Goal: Transaction & Acquisition: Book appointment/travel/reservation

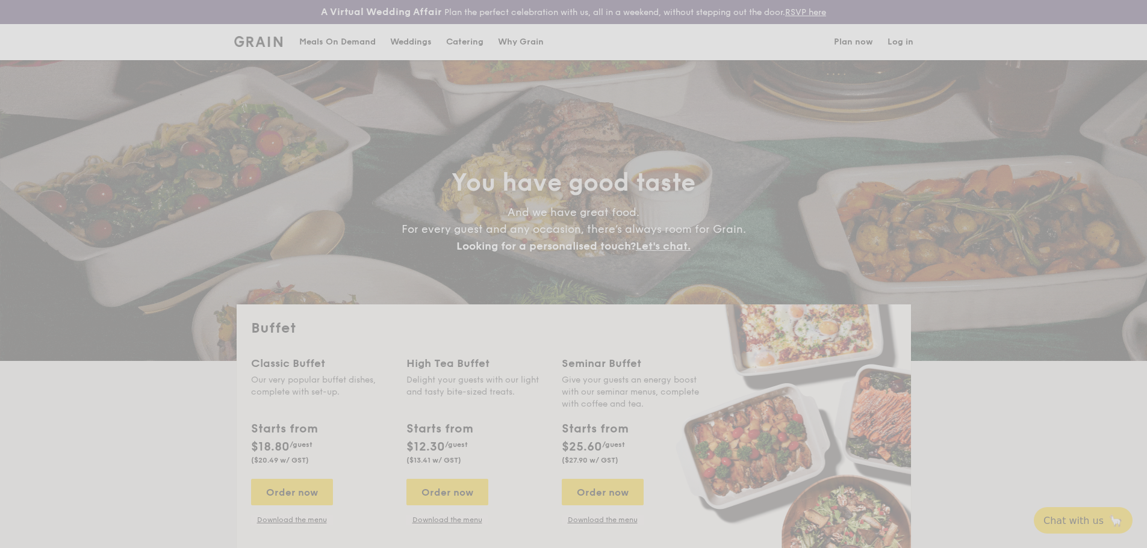
select select
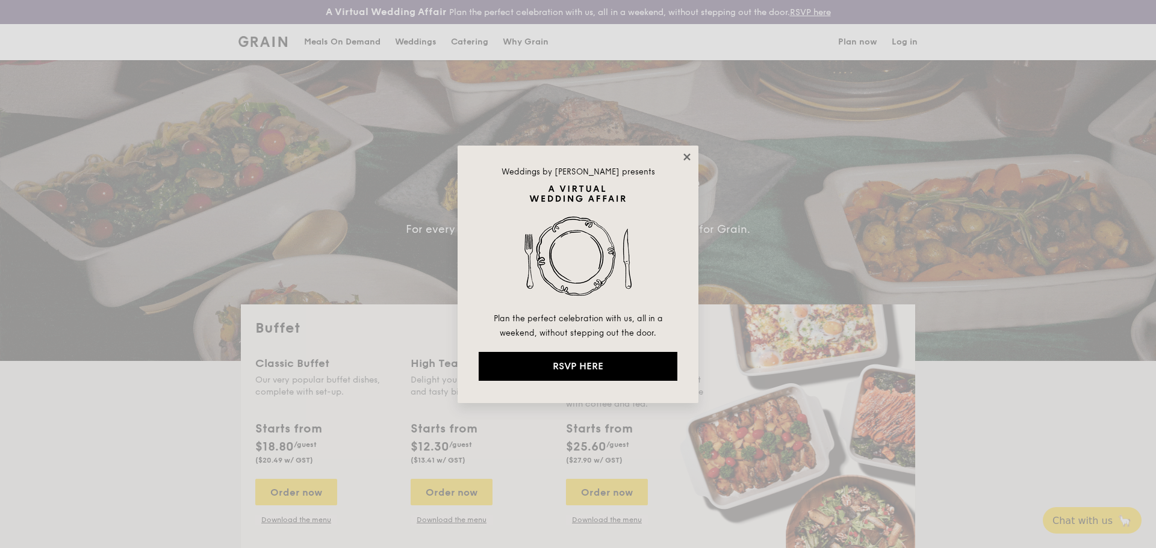
click at [687, 155] on icon at bounding box center [687, 157] width 11 height 11
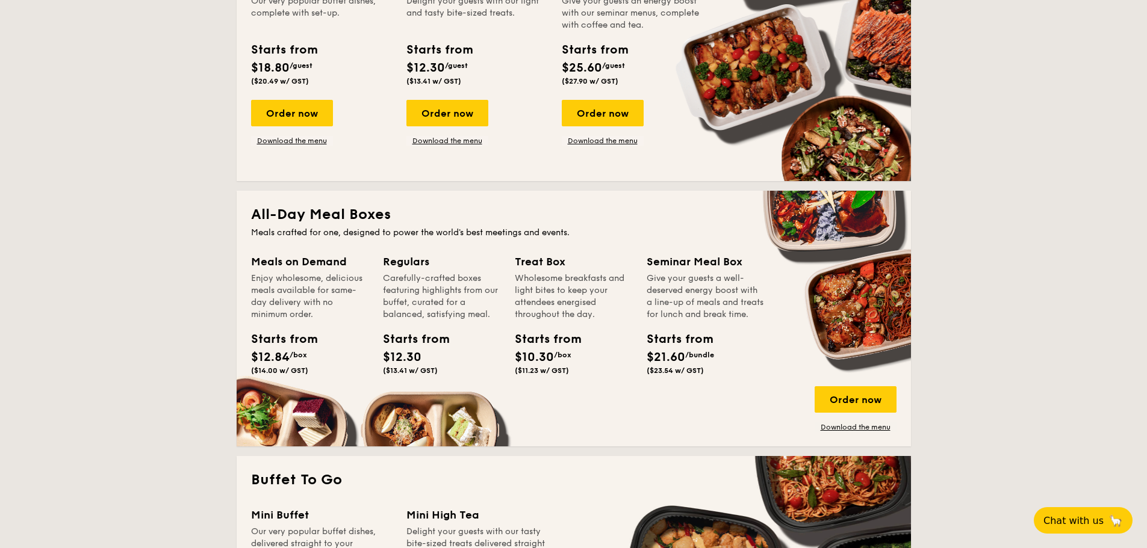
scroll to position [482, 0]
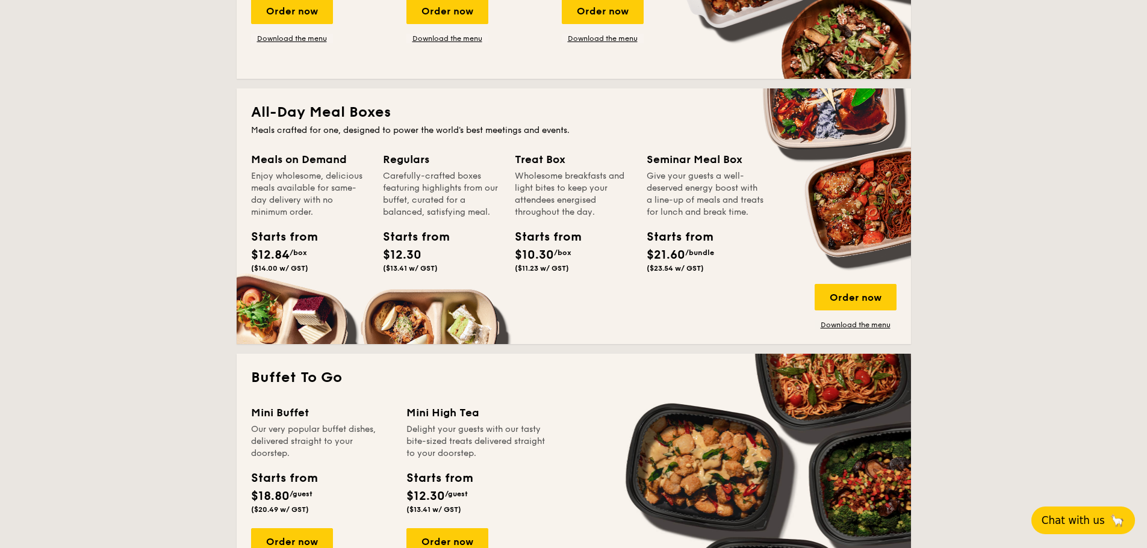
click at [1093, 523] on span "Chat with us" at bounding box center [1073, 521] width 63 height 12
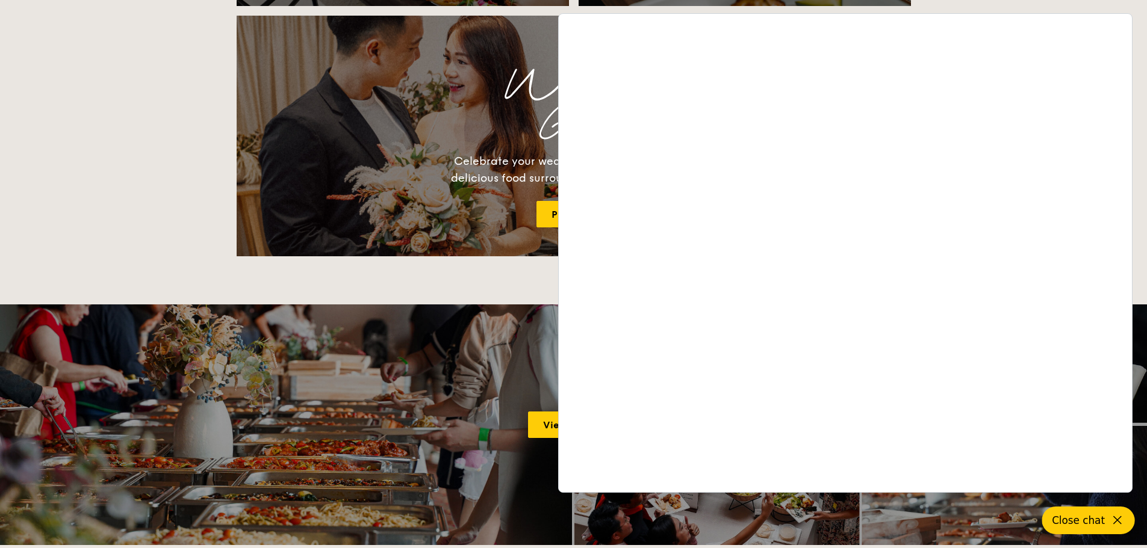
scroll to position [1445, 0]
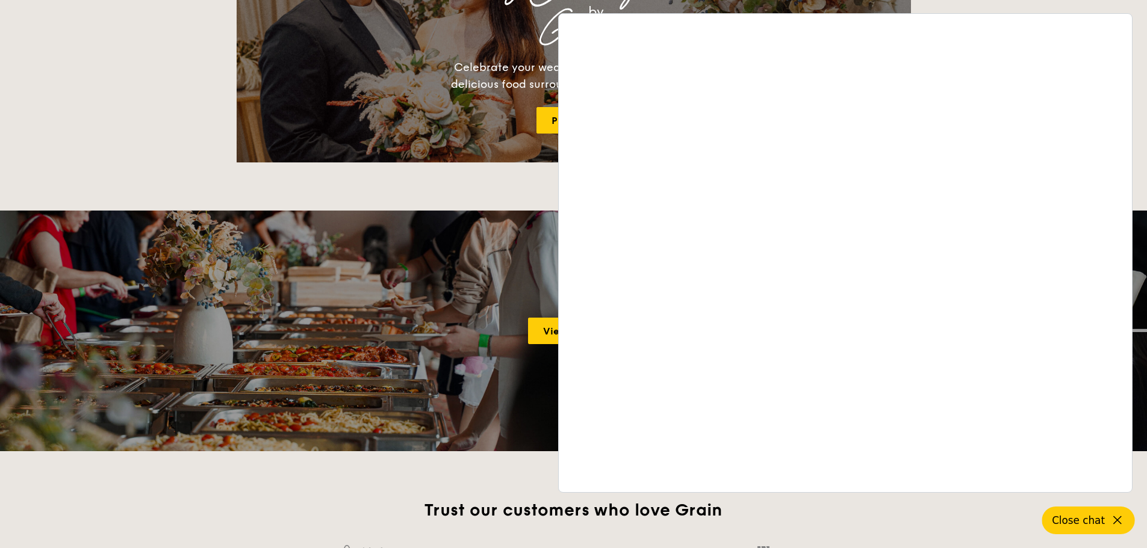
click at [58, 105] on div "Buffet Classic Buffet Our very popular buffet dishes, complete with set-up. Sta…" at bounding box center [573, 35] width 1147 height 2350
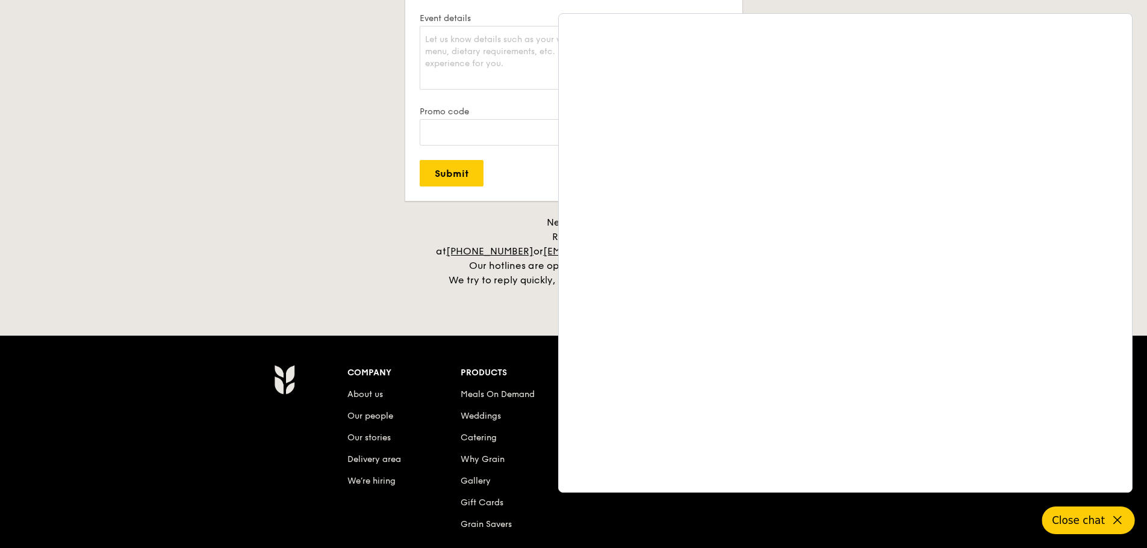
scroll to position [2468, 0]
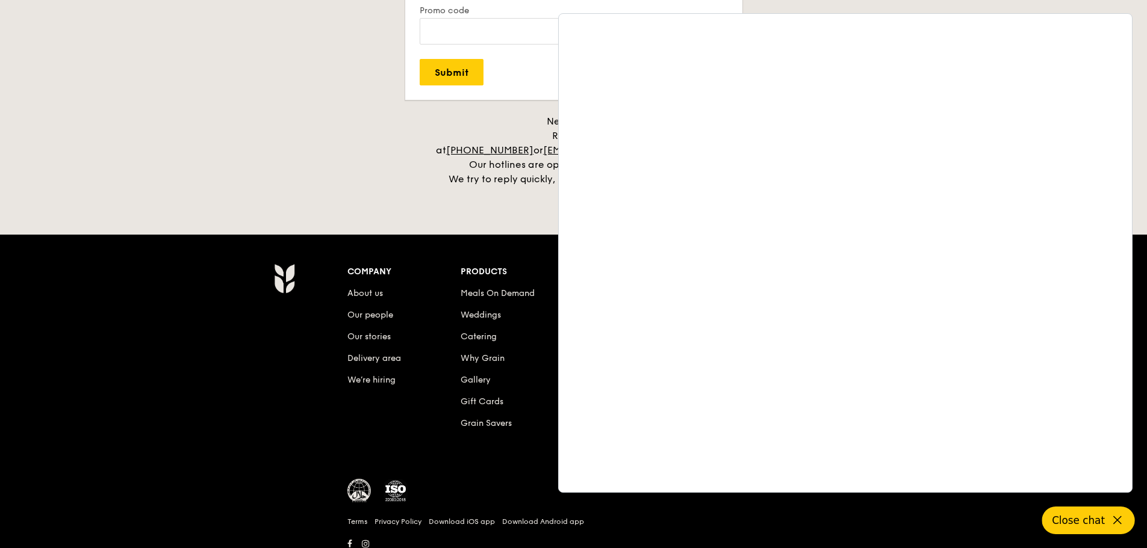
click at [214, 347] on div "Company About us Our people Our stories Delivery area We’re hiring Products Mea…" at bounding box center [573, 413] width 1147 height 356
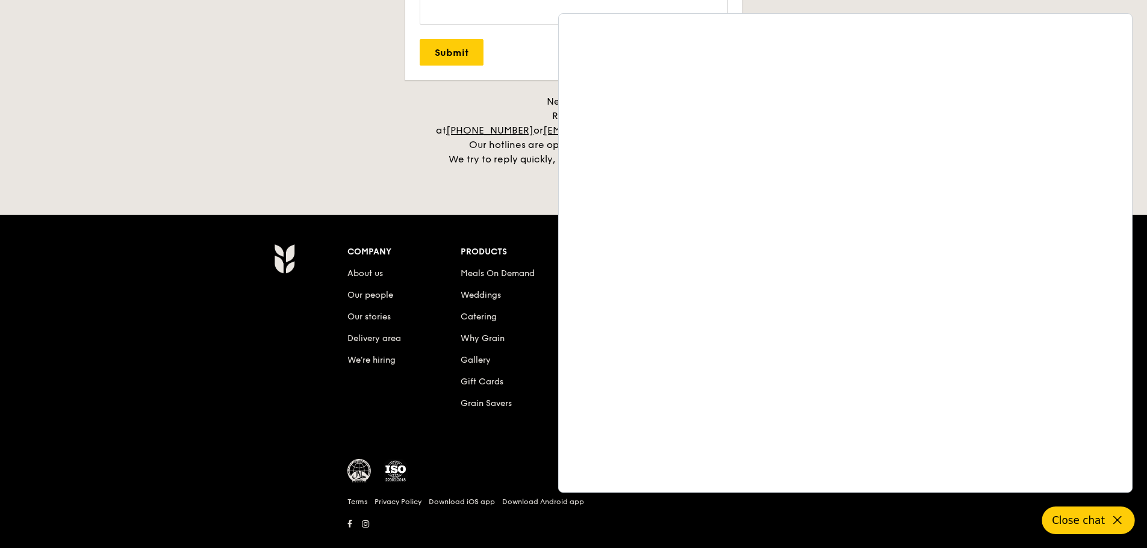
scroll to position [2497, 0]
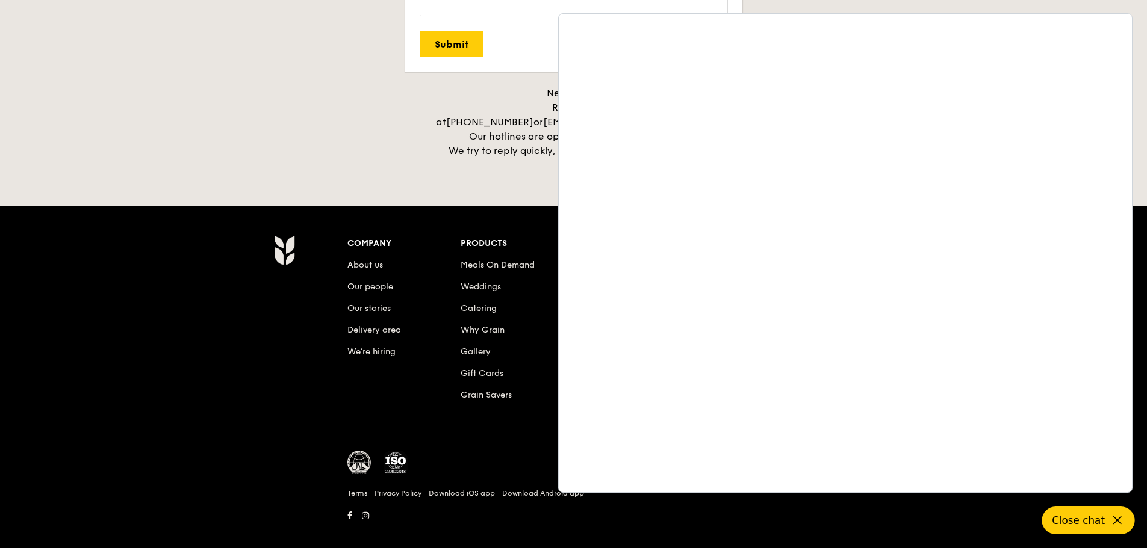
click at [502, 427] on div "Company About us Our people Our stories Delivery area We’re hiring Products Mea…" at bounding box center [632, 379] width 578 height 289
click at [482, 296] on li "Catering" at bounding box center [518, 307] width 114 height 22
click at [483, 303] on link "Catering" at bounding box center [479, 308] width 36 height 10
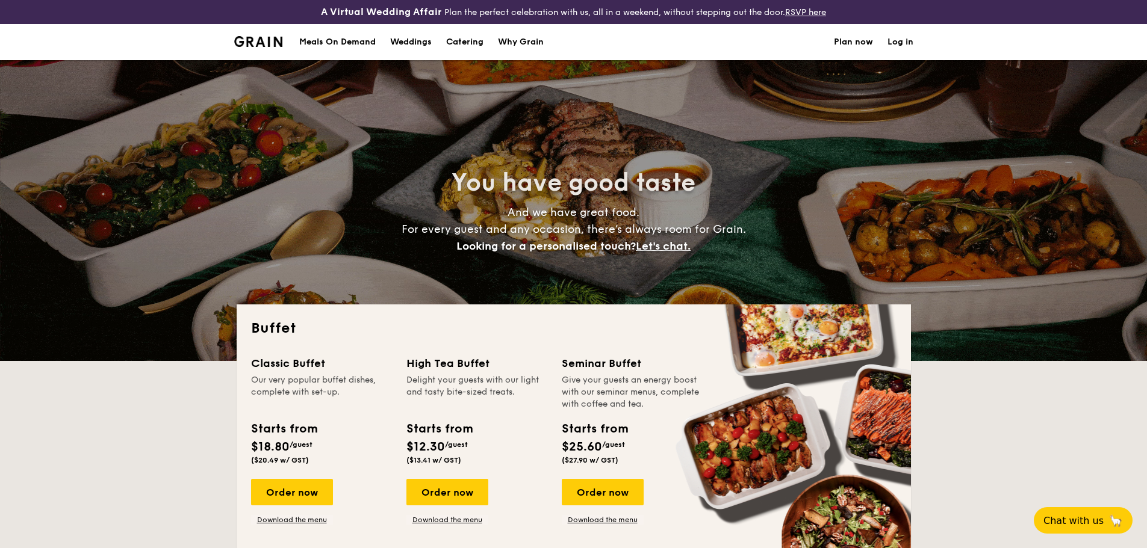
select select
click at [849, 36] on link "Plan now" at bounding box center [853, 42] width 39 height 36
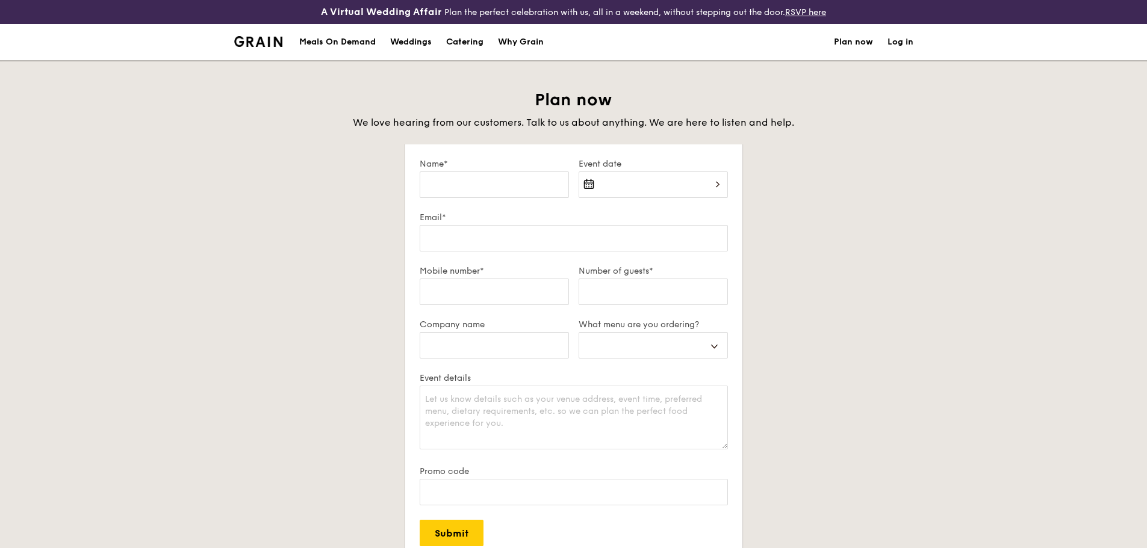
select select
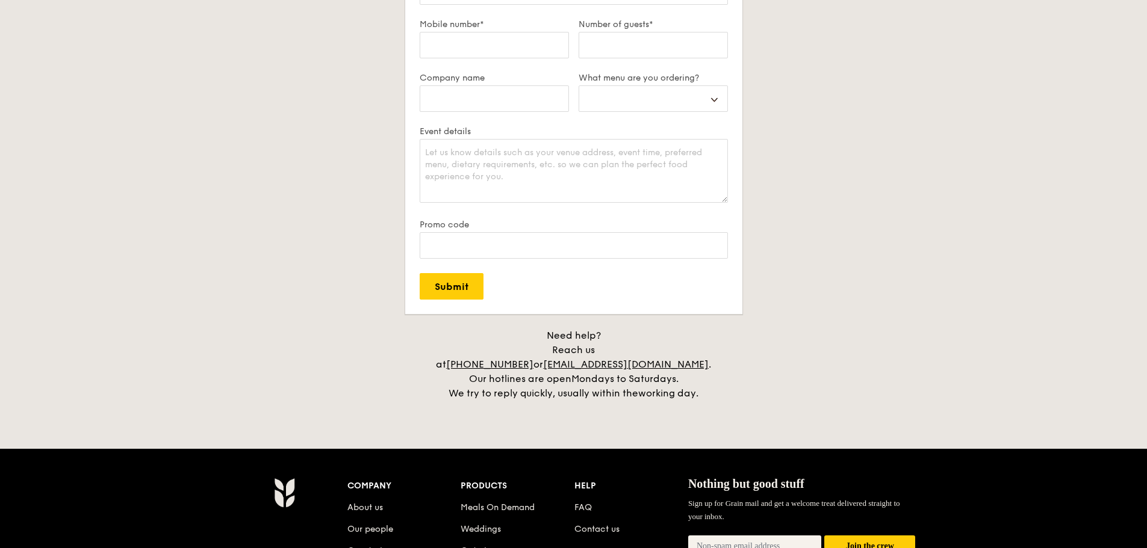
scroll to position [421, 0]
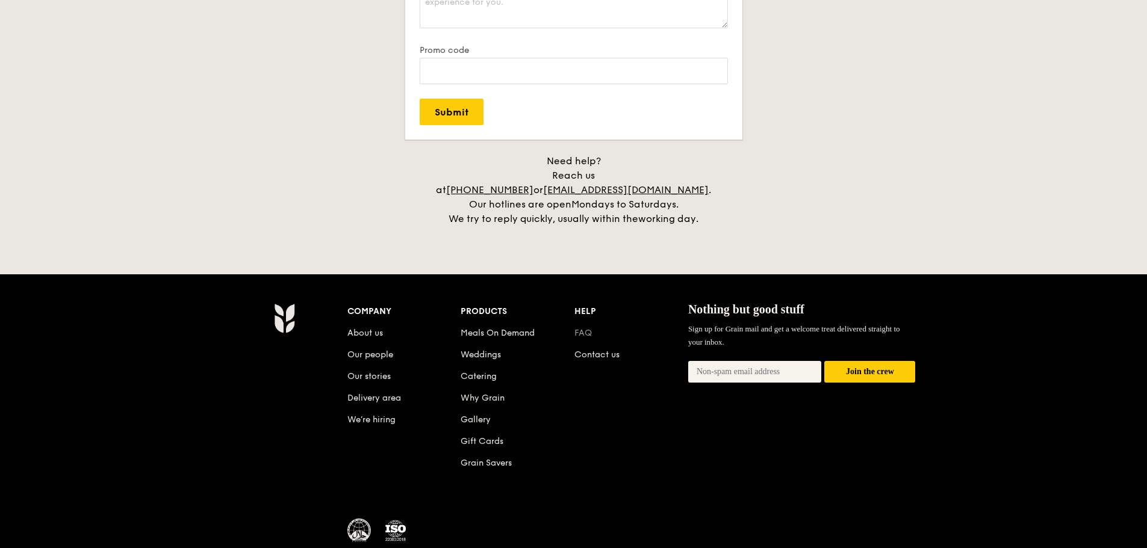
click at [577, 328] on link "FAQ" at bounding box center [582, 333] width 17 height 10
